Goal: Ask a question: Seek information or help from site administrators or community

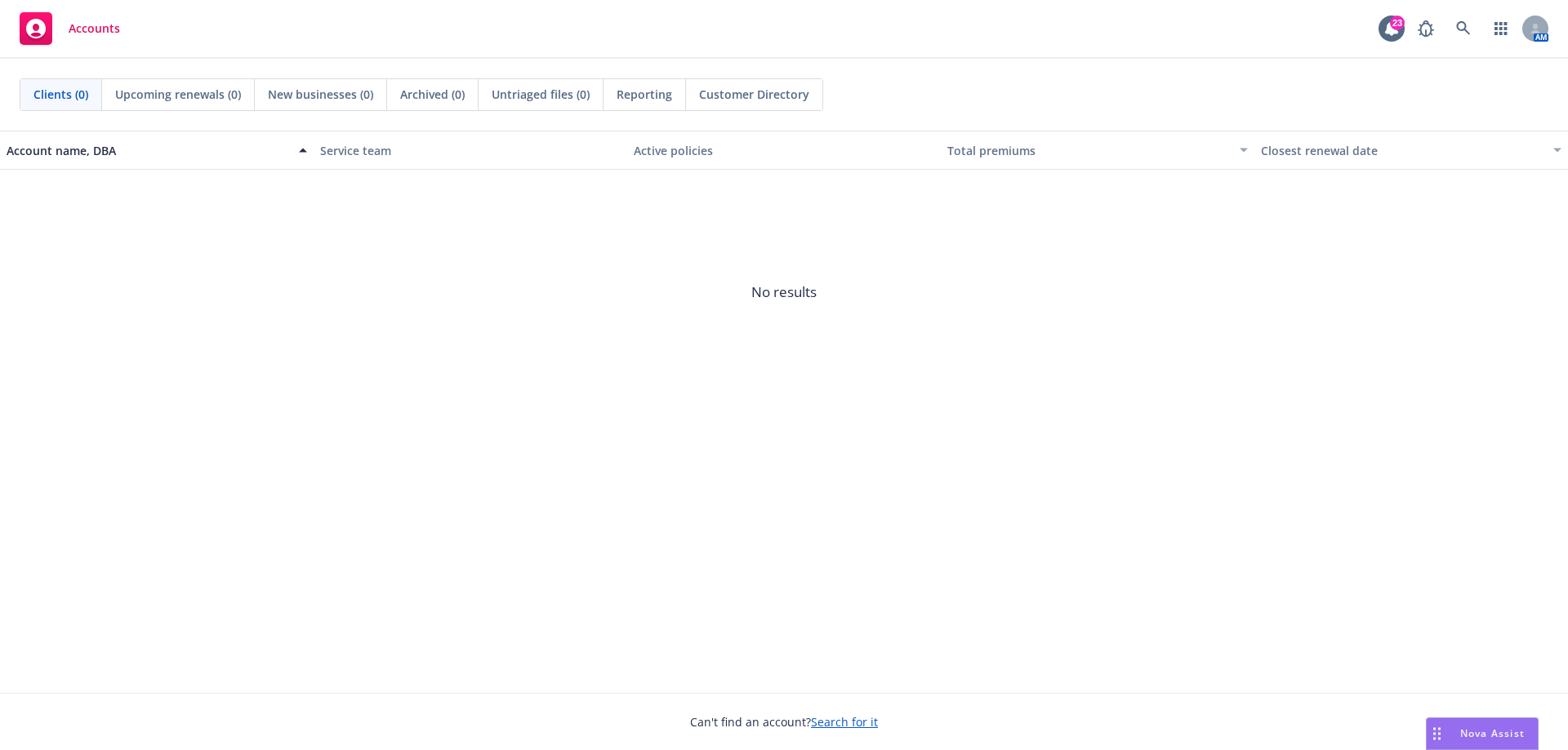
click at [1483, 728] on span "Nova Assist" at bounding box center [1491, 733] width 64 height 14
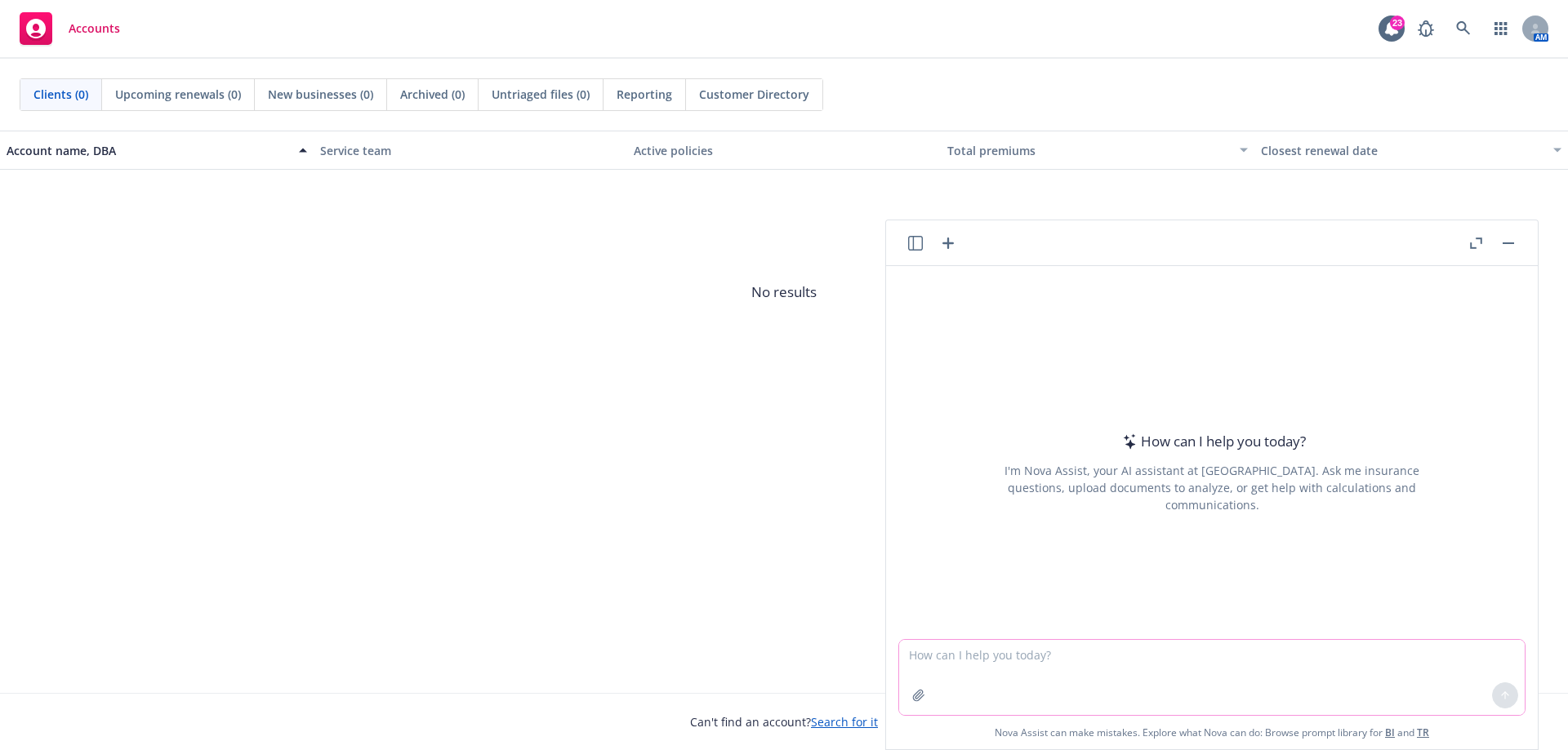
click at [1017, 665] on textarea at bounding box center [1211, 677] width 625 height 75
type textarea "How can i add a drop down menu of predefined values in an excel cell?"
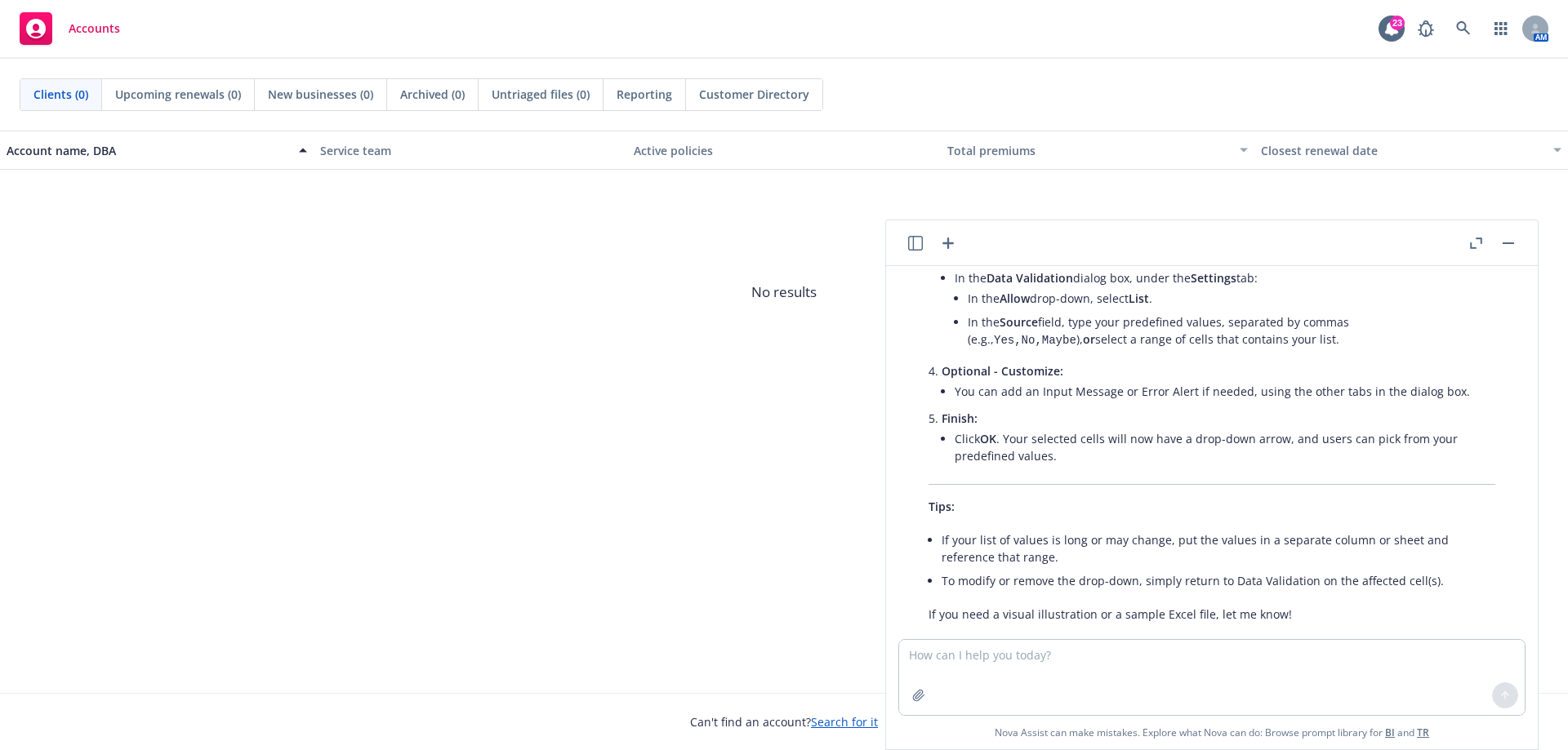
scroll to position [314, 0]
